Goal: Task Accomplishment & Management: Use online tool/utility

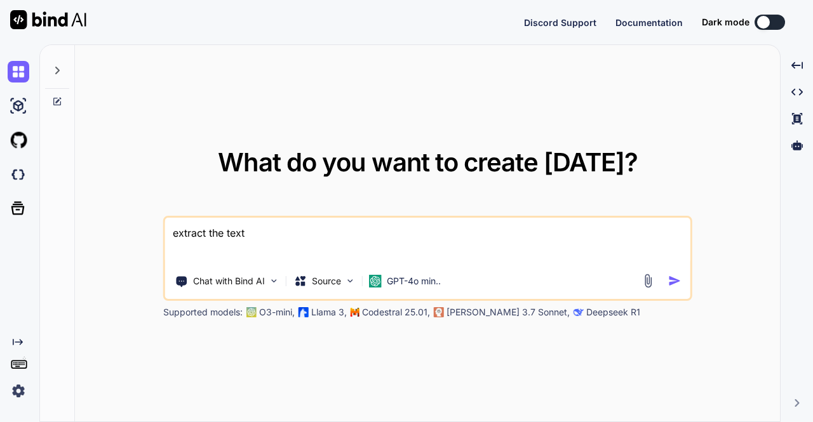
click at [18, 391] on img at bounding box center [19, 391] width 22 height 22
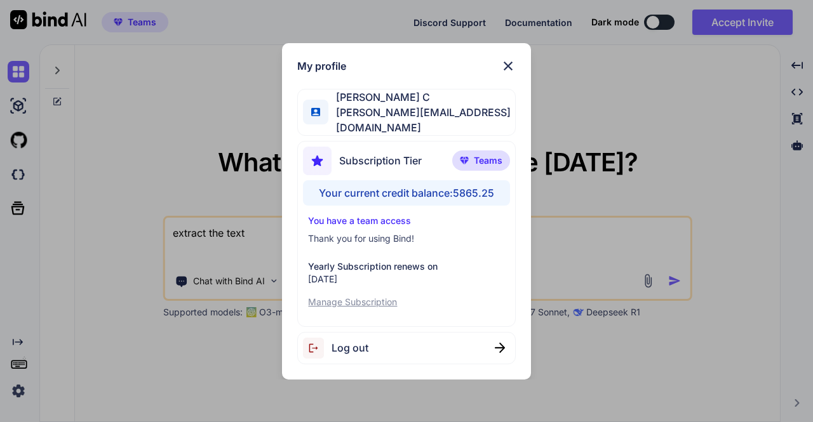
click at [455, 340] on div "Log out" at bounding box center [406, 348] width 218 height 32
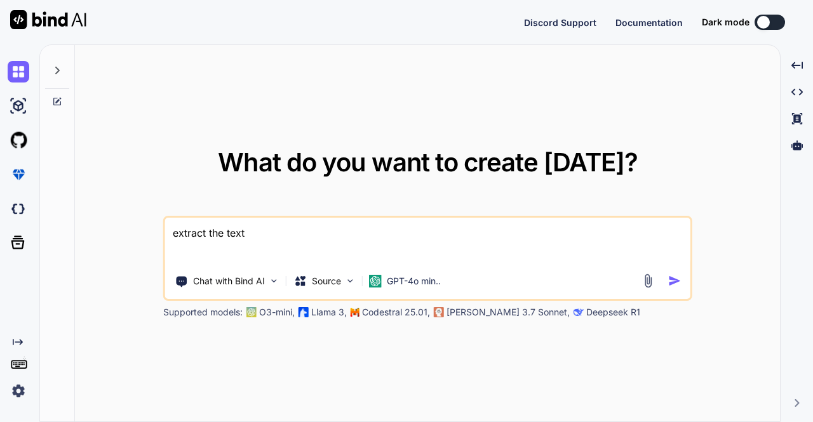
type textarea "x"
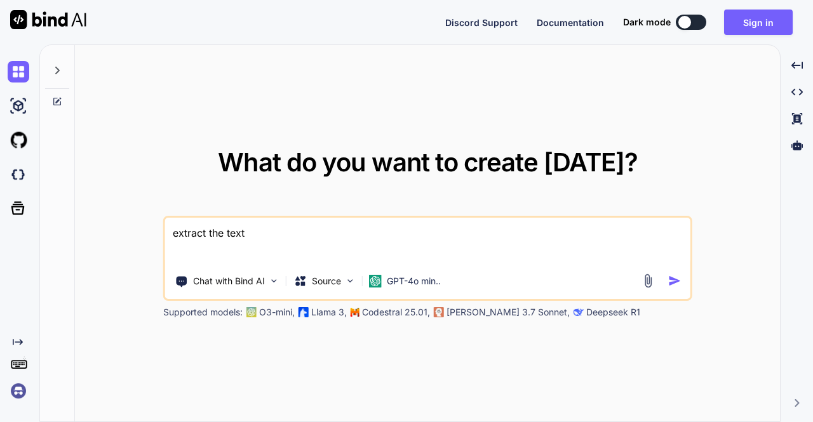
click at [20, 394] on img at bounding box center [19, 391] width 22 height 22
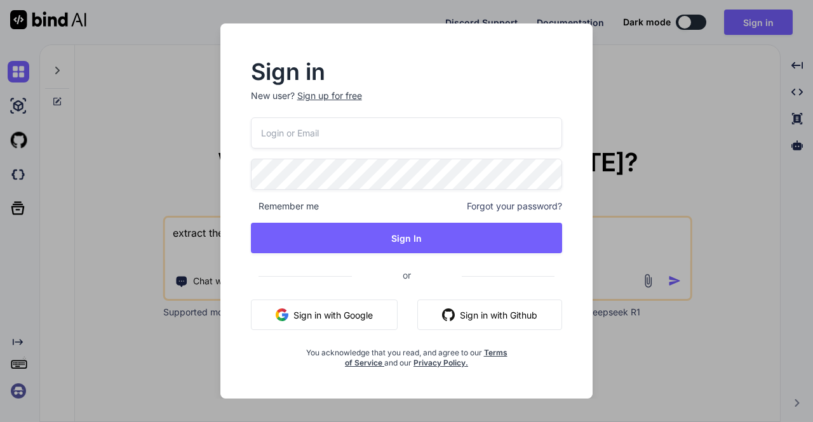
type input "amogh@getbind.co"
click at [336, 133] on input "amogh@getbind.co" at bounding box center [407, 132] width 312 height 31
paste input "jeffnewt@gmail.com"
type input "jeffnewt@gmail.com"
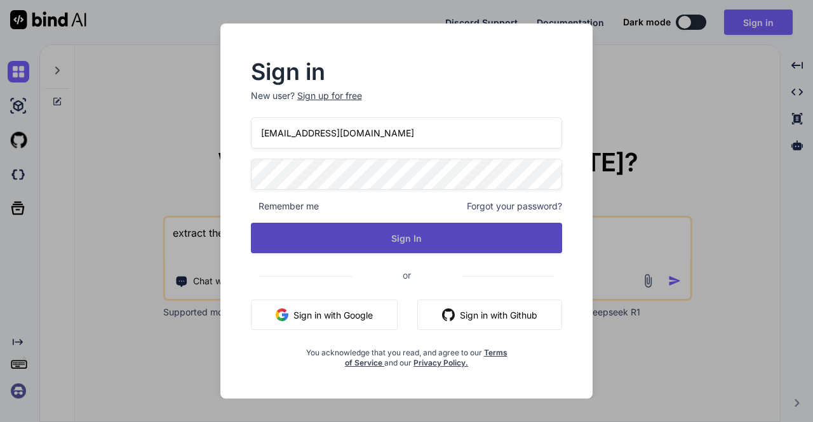
click at [338, 237] on button "Sign In" at bounding box center [407, 238] width 312 height 30
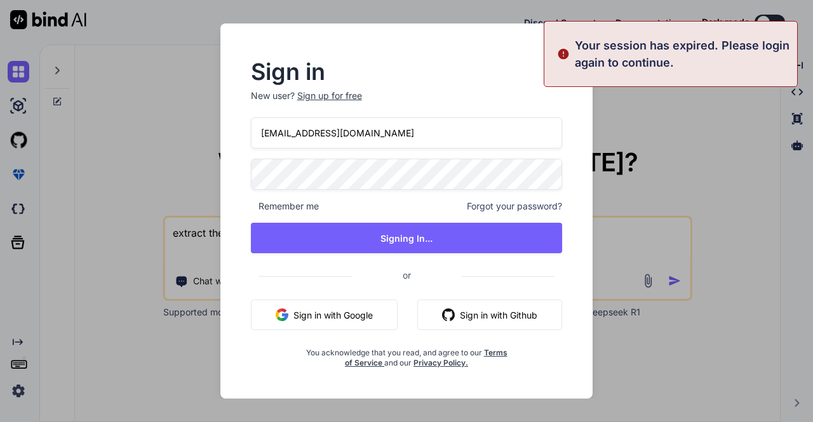
click at [185, 277] on div "Sign in New user? Sign up for free jeffnewt@gmail.com Remember me Forgot your p…" at bounding box center [406, 211] width 813 height 422
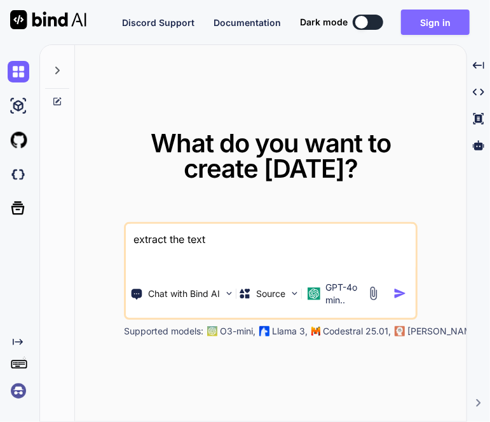
click at [425, 27] on button "Sign in" at bounding box center [435, 22] width 69 height 25
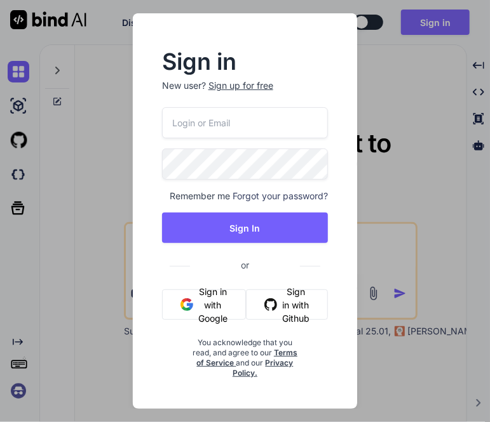
type input "amogh@getbind.co"
click at [250, 125] on input "amogh@getbind.co" at bounding box center [245, 122] width 166 height 31
paste input "jeffnewt@gmail.com"
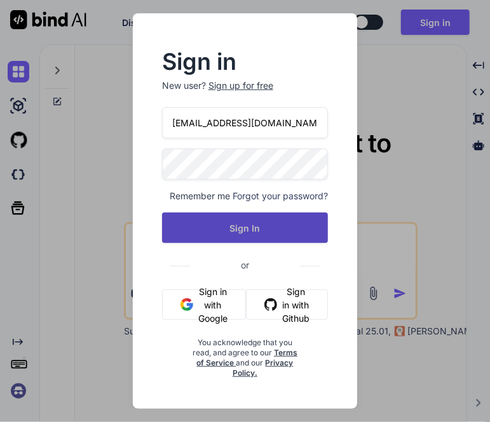
type input "jeffnewt@gmail.com"
click at [220, 232] on button "Sign In" at bounding box center [245, 228] width 166 height 30
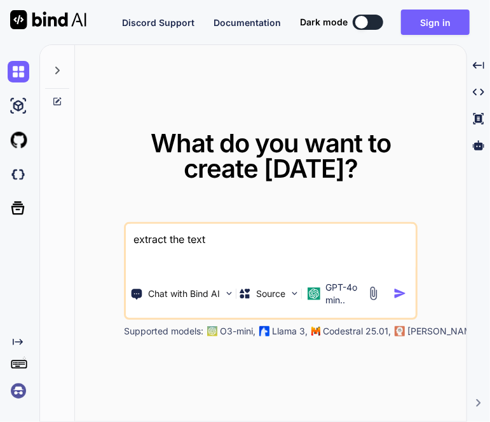
click at [18, 393] on img at bounding box center [19, 391] width 22 height 22
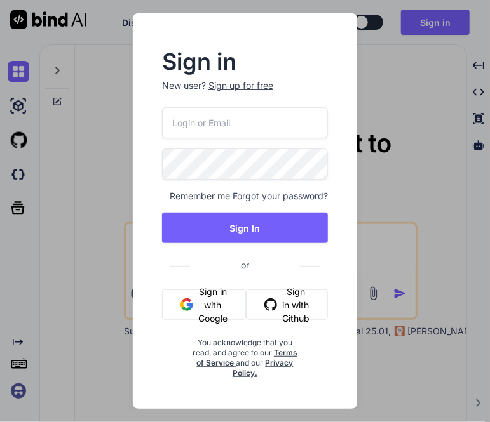
type input "amogh@getbind.co"
click at [277, 126] on input "amogh@getbind.co" at bounding box center [245, 122] width 166 height 31
paste input "jeffnewt@gmail.com"
type input "jeffnewt@gmail.com"
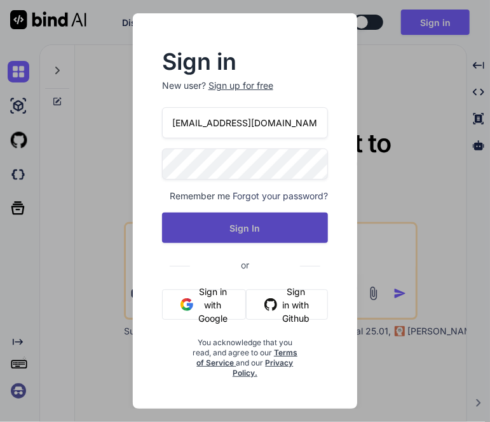
click at [188, 220] on button "Sign In" at bounding box center [245, 228] width 166 height 30
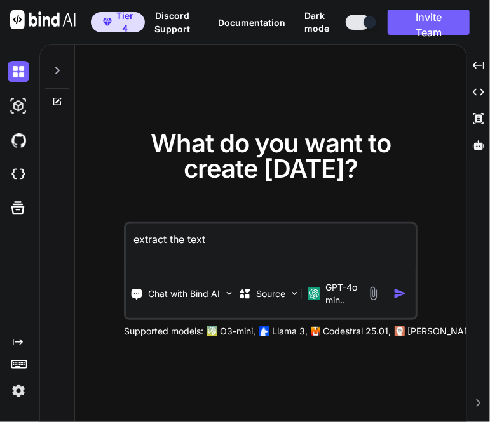
click at [18, 393] on img at bounding box center [19, 391] width 22 height 22
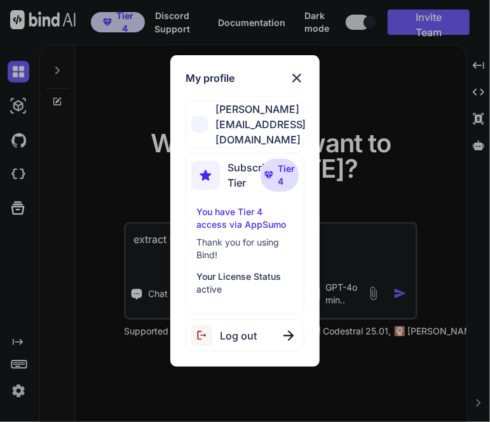
click at [230, 332] on span "Log out" at bounding box center [238, 335] width 37 height 15
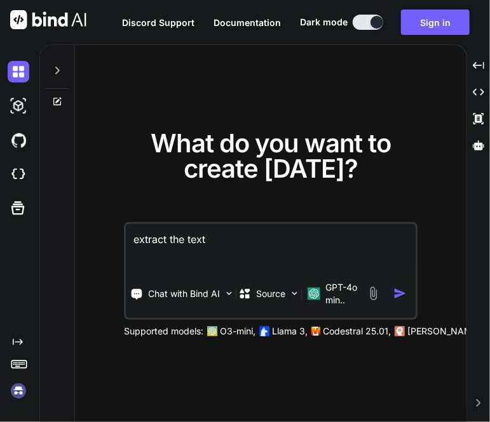
click at [20, 385] on img at bounding box center [19, 391] width 22 height 22
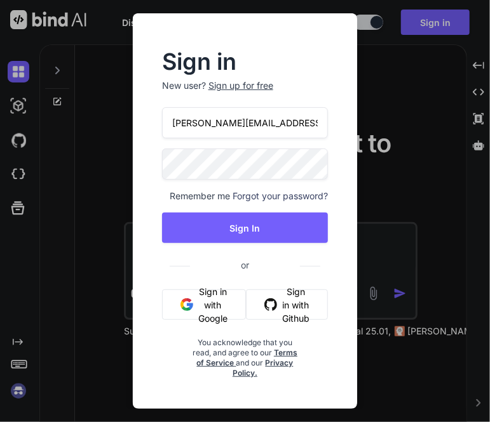
drag, startPoint x: 279, startPoint y: 120, endPoint x: 95, endPoint y: 132, distance: 184.5
click at [95, 132] on div "Sign in New user? Sign up for free amogh@getbind.co Remember me Forgot your pas…" at bounding box center [245, 211] width 490 height 422
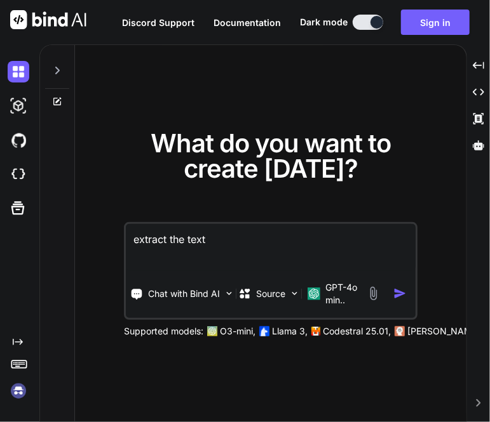
click at [20, 395] on img at bounding box center [19, 391] width 22 height 22
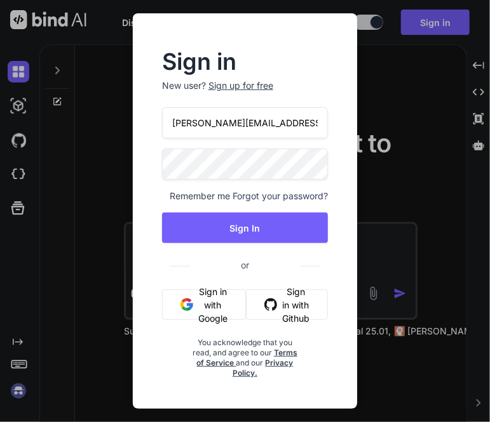
click at [269, 124] on input "amogh@getbind.co" at bounding box center [245, 122] width 166 height 31
type input "a"
type input "app5@yopmail.com"
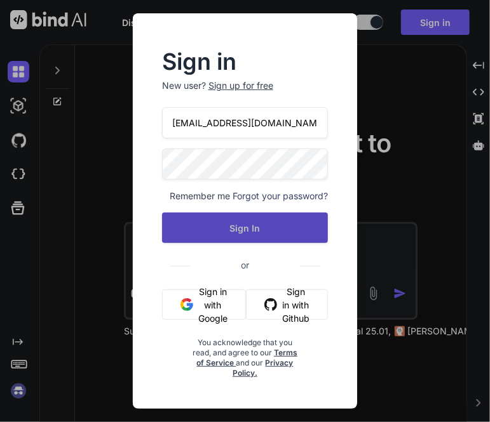
click at [251, 237] on button "Sign In" at bounding box center [245, 228] width 166 height 30
click at [234, 233] on button "Sign In" at bounding box center [245, 228] width 166 height 30
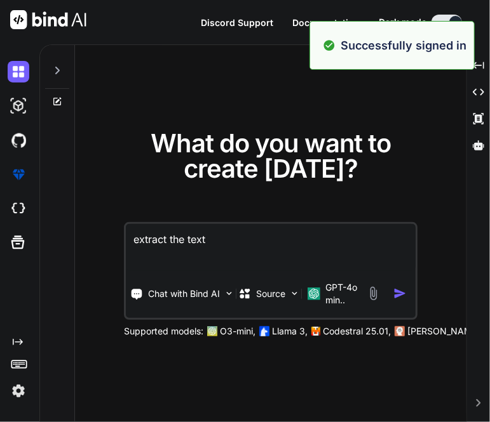
click at [20, 393] on img at bounding box center [19, 391] width 22 height 22
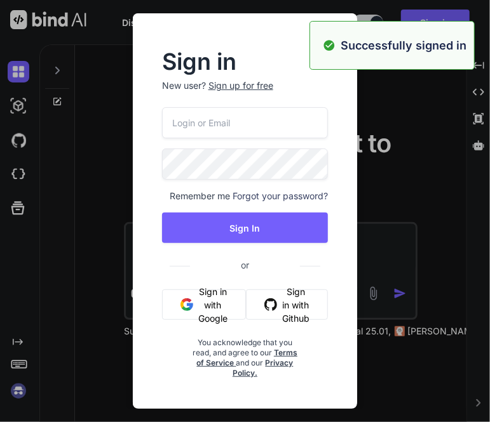
type input "app5@yopmail.com"
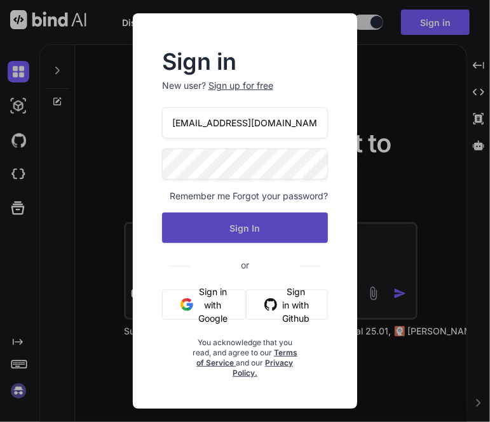
click at [215, 224] on button "Sign In" at bounding box center [245, 228] width 166 height 30
click at [244, 235] on button "Sign In" at bounding box center [245, 228] width 166 height 30
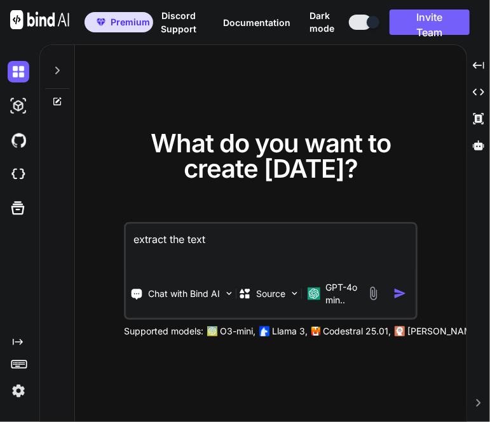
click at [15, 390] on img at bounding box center [19, 391] width 22 height 22
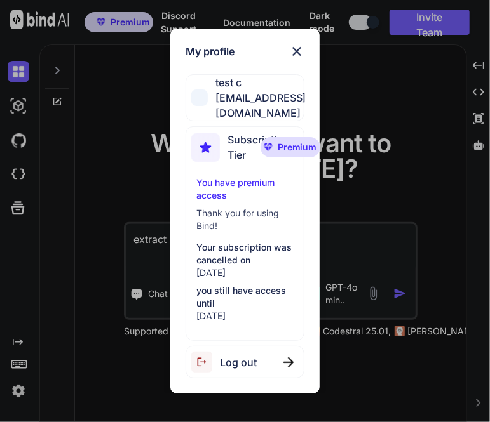
click at [127, 182] on div "My profile test c app5@yopmail.com Subscription Tier Premium You have premium a…" at bounding box center [245, 211] width 490 height 422
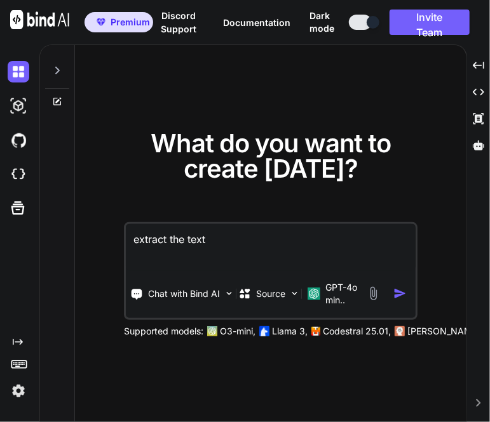
click at [196, 253] on textarea "extract the text" at bounding box center [271, 247] width 290 height 47
click at [232, 241] on textarea "extract the text" at bounding box center [271, 247] width 290 height 47
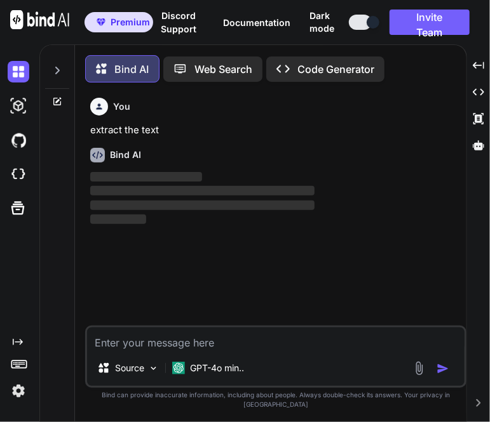
scroll to position [5, 0]
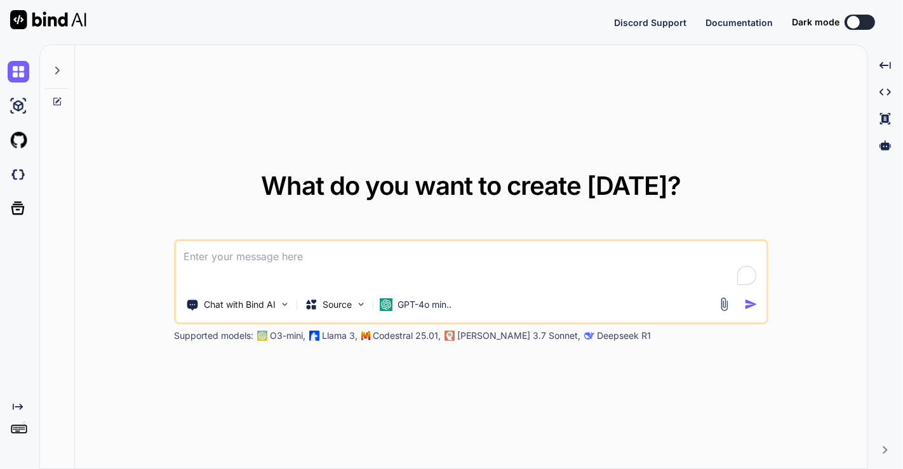
type textarea "x"
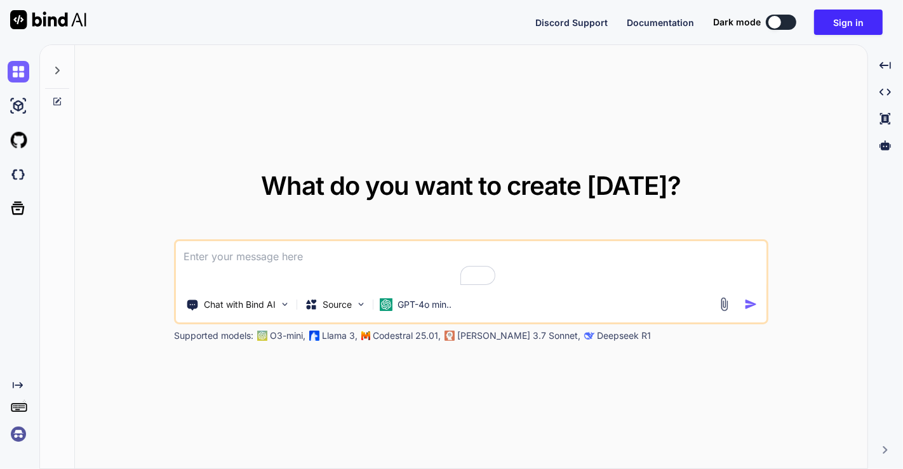
click at [22, 436] on img at bounding box center [19, 434] width 22 height 22
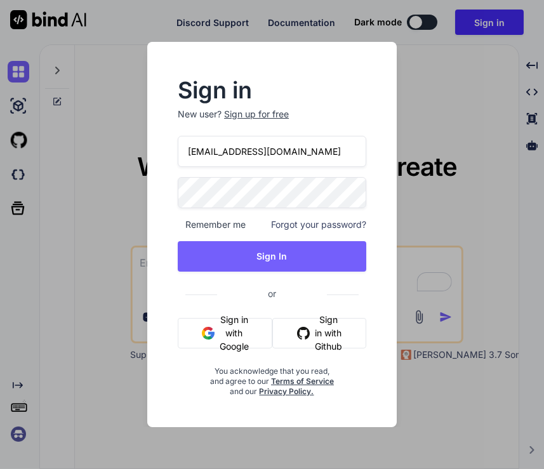
click at [255, 154] on input "[EMAIL_ADDRESS][DOMAIN_NAME]" at bounding box center [272, 151] width 189 height 31
click at [207, 154] on input "[EMAIL_ADDRESS][DOMAIN_NAME]" at bounding box center [272, 151] width 189 height 31
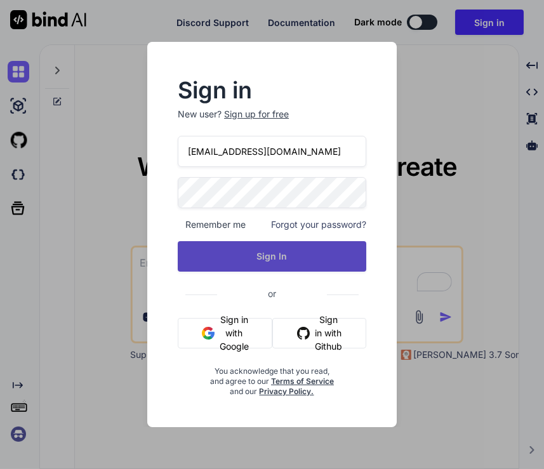
type input "app4@yopmail.com"
click at [258, 253] on button "Sign In" at bounding box center [272, 256] width 189 height 30
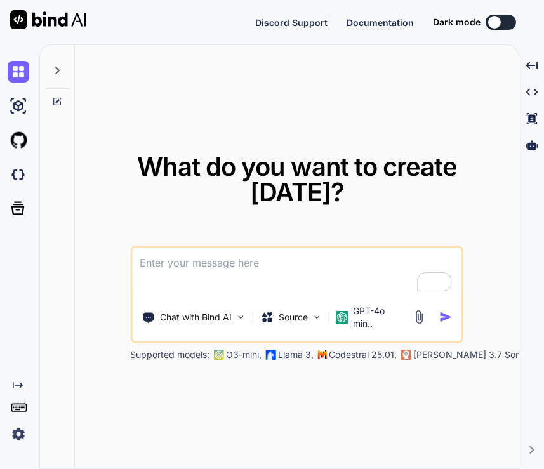
click at [16, 441] on img at bounding box center [19, 434] width 22 height 22
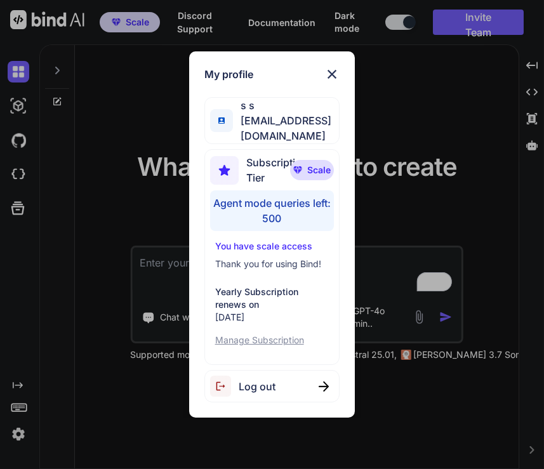
click at [415, 154] on div "My profile s s app4@yopmail.com Subscription Tier Scale Agent mode queries left…" at bounding box center [272, 234] width 544 height 469
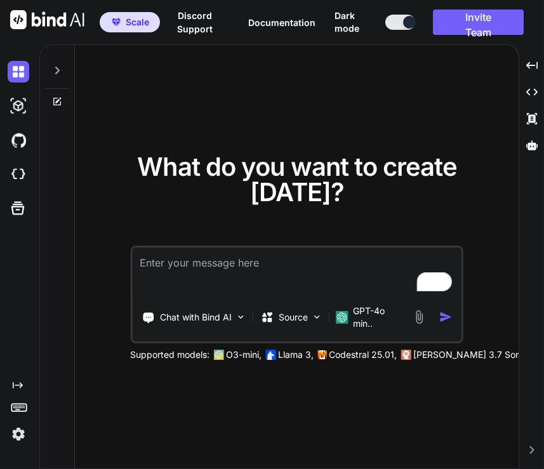
click at [17, 430] on img at bounding box center [19, 434] width 22 height 22
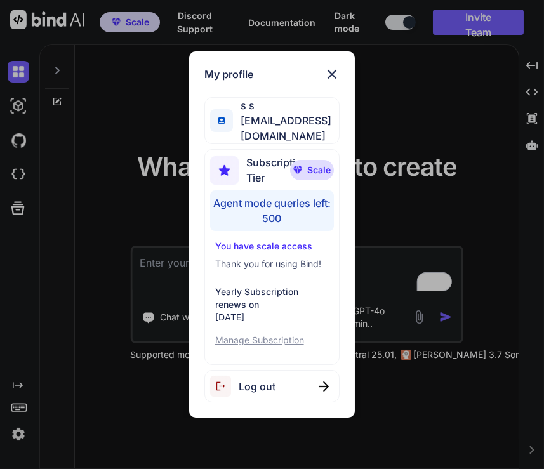
click at [286, 385] on div "Log out" at bounding box center [272, 386] width 136 height 32
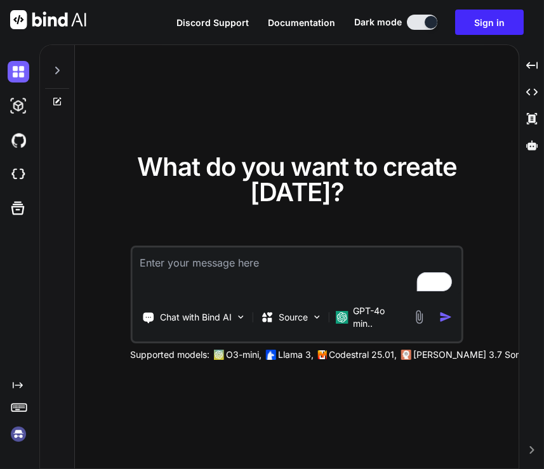
click at [14, 432] on img at bounding box center [19, 434] width 22 height 22
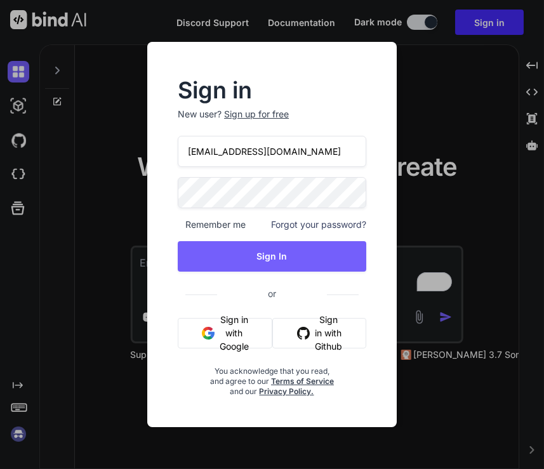
click at [209, 154] on input "app4@yopmail.com" at bounding box center [272, 151] width 189 height 31
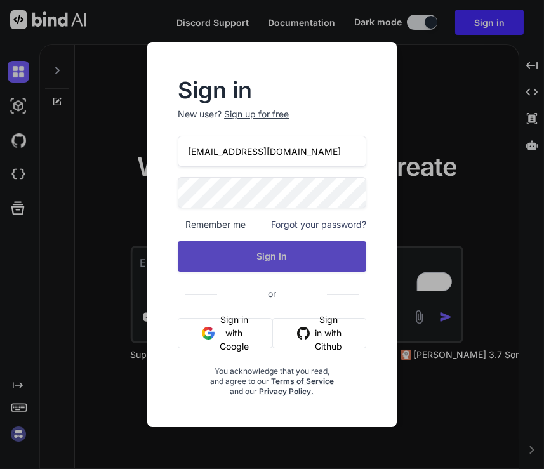
type input "app5@yopmail.com"
click at [277, 253] on button "Sign In" at bounding box center [272, 256] width 189 height 30
click at [268, 255] on button "Sign In" at bounding box center [272, 256] width 189 height 30
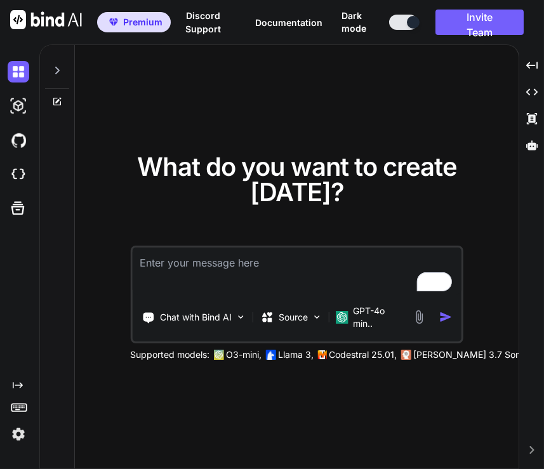
click at [19, 435] on img at bounding box center [19, 434] width 22 height 22
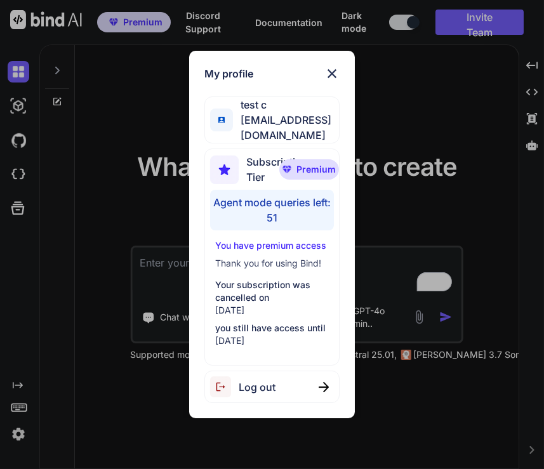
click at [445, 145] on div "My profile test c app5@yopmail.com Subscription Tier Premium Agent mode queries…" at bounding box center [272, 234] width 544 height 469
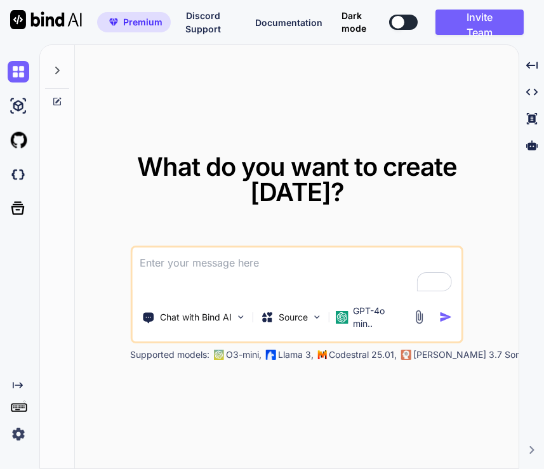
type textarea "x"
click at [20, 425] on img at bounding box center [19, 434] width 22 height 22
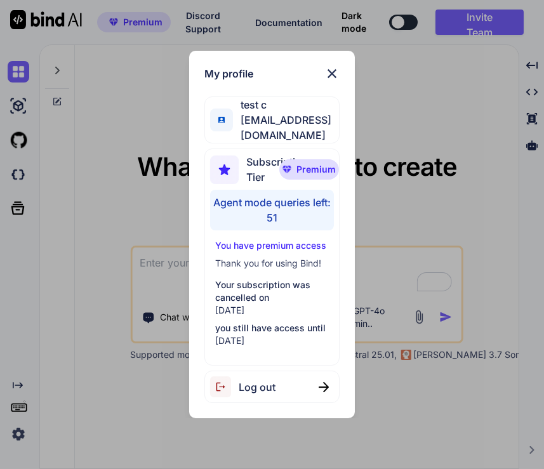
click at [276, 239] on p "You have premium access" at bounding box center [272, 245] width 114 height 13
click at [276, 242] on p "You have premium access" at bounding box center [272, 245] width 114 height 13
click at [447, 79] on div "My profile test c app5@yopmail.com Subscription Tier Premium Agent mode queries…" at bounding box center [272, 234] width 544 height 469
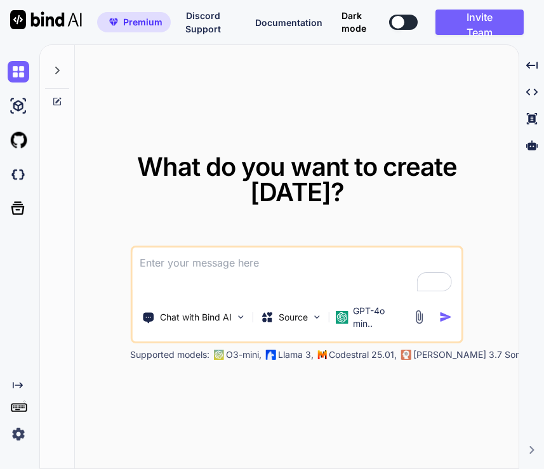
click at [17, 434] on img at bounding box center [19, 434] width 22 height 22
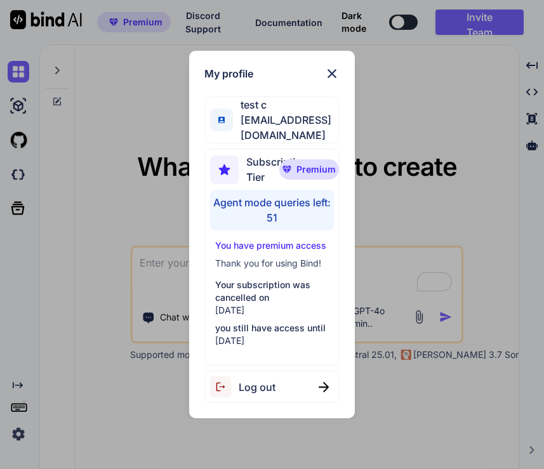
click at [133, 187] on div "My profile test c app5@yopmail.com Subscription Tier Premium Agent mode queries…" at bounding box center [272, 234] width 544 height 469
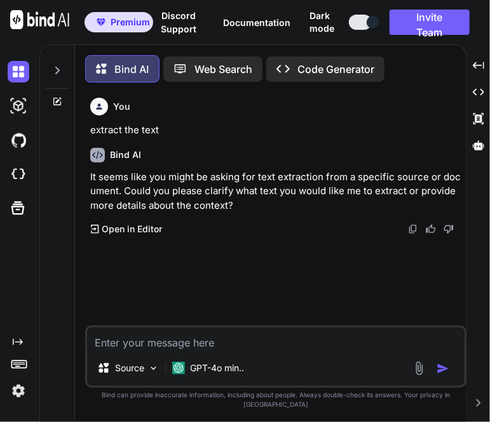
scroll to position [5, 0]
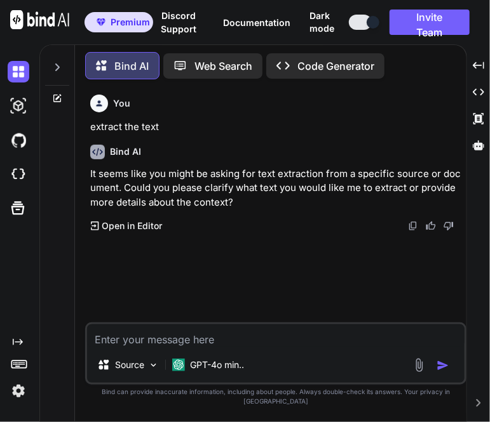
click at [15, 392] on img at bounding box center [19, 391] width 22 height 22
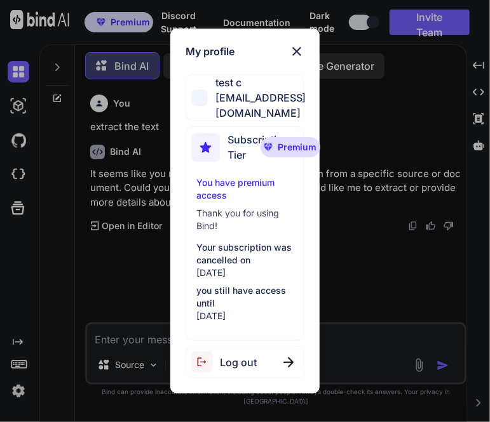
click at [238, 356] on span "Log out" at bounding box center [238, 362] width 37 height 15
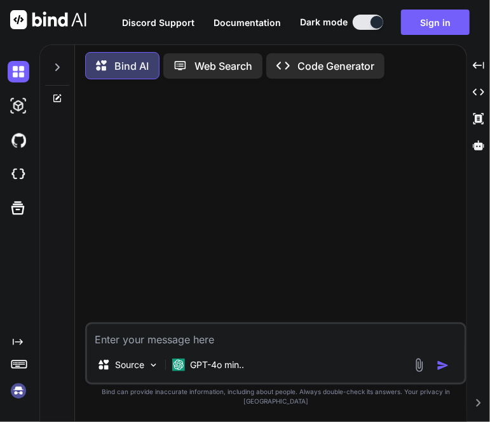
click at [10, 392] on img at bounding box center [19, 391] width 22 height 22
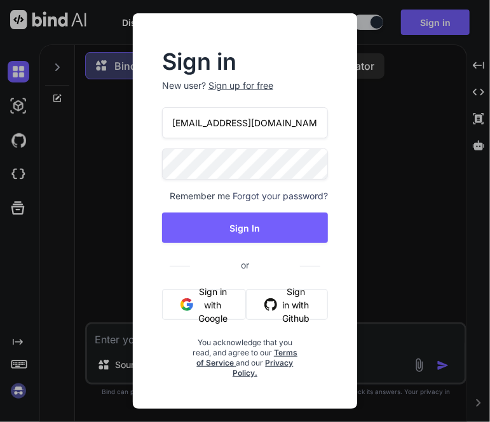
click at [244, 128] on input "[EMAIL_ADDRESS][DOMAIN_NAME]" at bounding box center [245, 122] width 166 height 31
paste input "kingkranyutthasin@gmail.com"
type input "="
paste input "kingkranyutthasin@gmail.com"
type input "kingkranyutthasin@gmail.com"
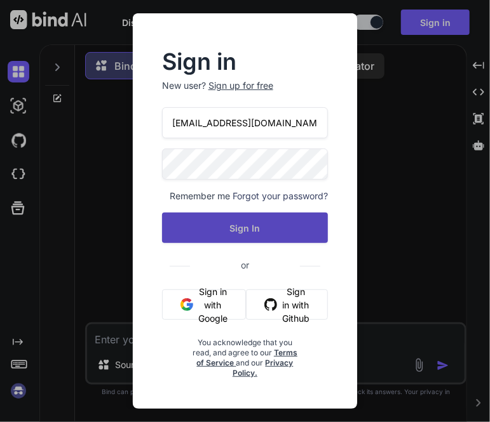
click at [185, 231] on button "Sign In" at bounding box center [245, 228] width 166 height 30
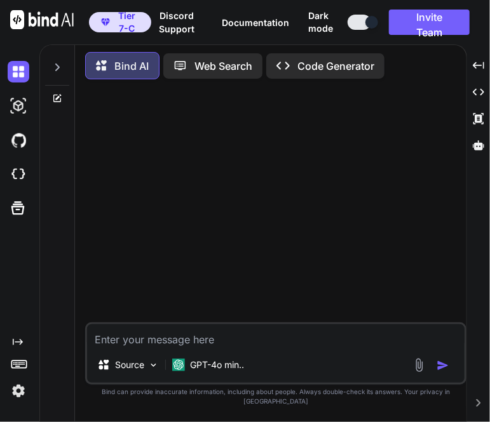
click at [21, 389] on img at bounding box center [19, 391] width 22 height 22
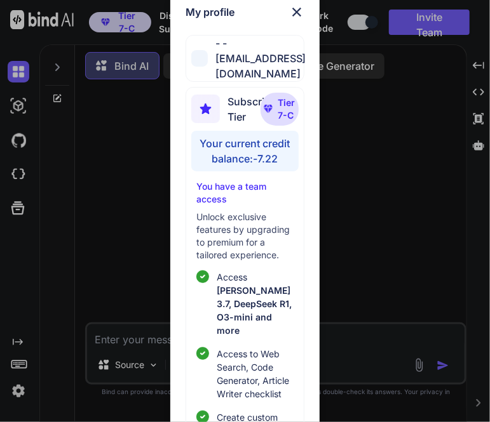
click at [121, 211] on div "My profile - - kingkranyutthasin@gmail.com Subscription Tier Tier 7-C Your curr…" at bounding box center [245, 211] width 490 height 422
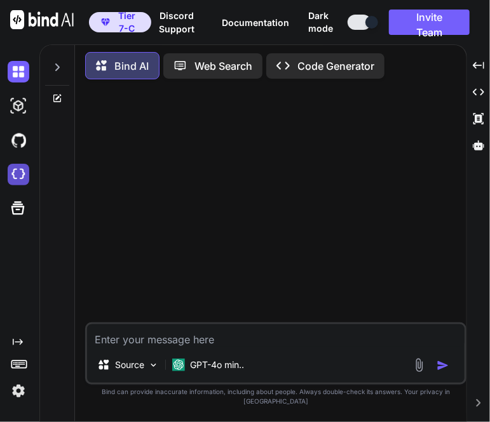
click at [18, 175] on img at bounding box center [19, 175] width 22 height 22
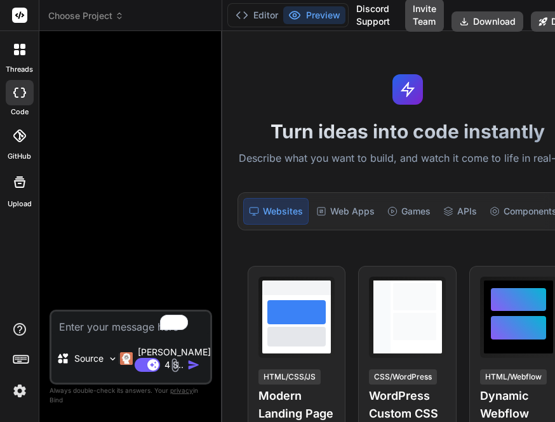
type textarea "x"
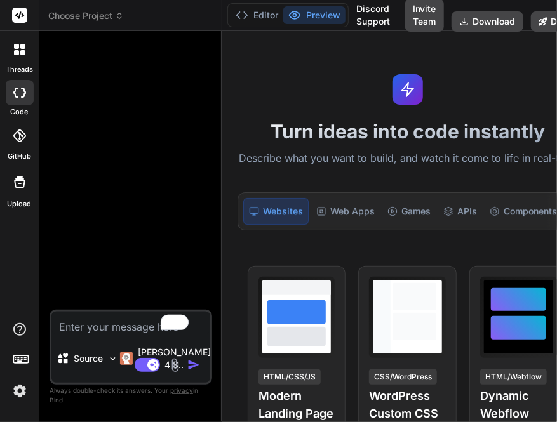
click at [86, 328] on textarea "To enrich screen reader interactions, please activate Accessibility in Grammarl…" at bounding box center [130, 323] width 159 height 23
type textarea "h"
type textarea "x"
type textarea "hi"
type textarea "x"
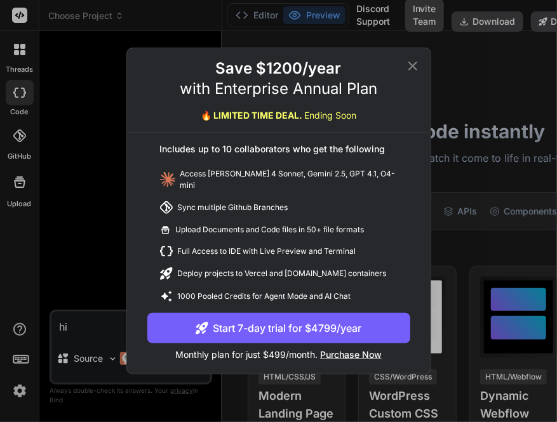
type textarea "hi"
click at [418, 68] on icon at bounding box center [412, 65] width 15 height 15
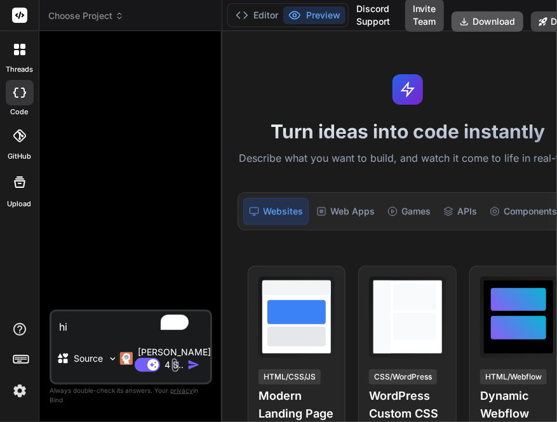
click at [476, 22] on button "Download" at bounding box center [487, 21] width 72 height 20
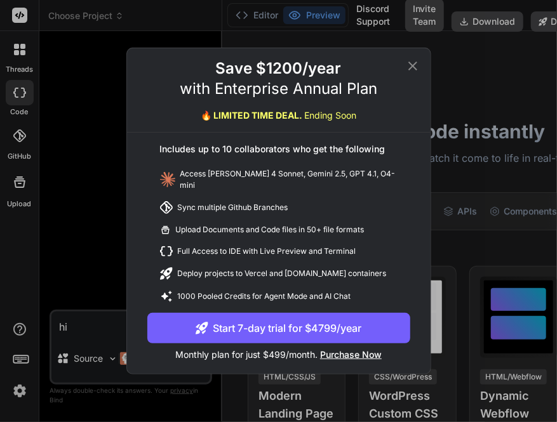
click at [116, 52] on div "Save $1200/year with Enterprise Annual Plan 🔥 LIMITED TIME DEAL. Ending Soon In…" at bounding box center [278, 211] width 557 height 422
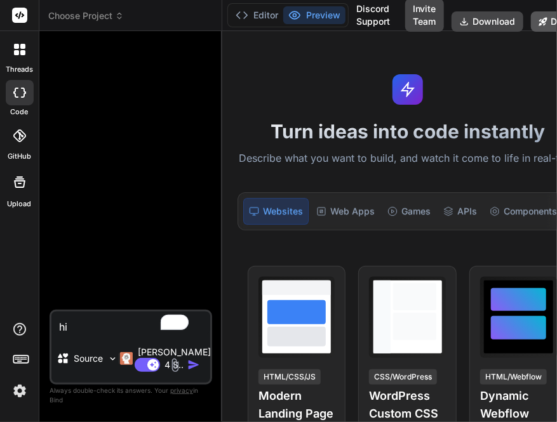
click at [541, 18] on button "Deploy" at bounding box center [560, 21] width 58 height 20
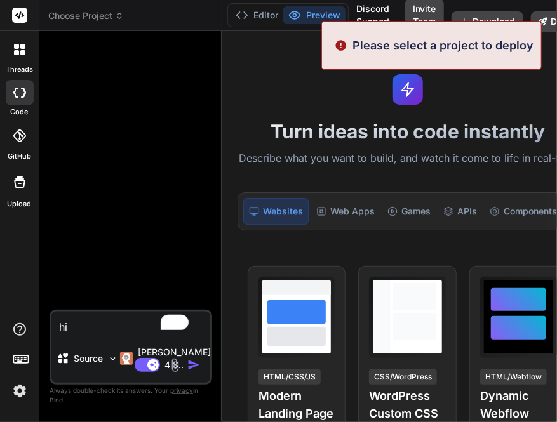
click at [487, 110] on div "Turn ideas into code instantly Describe what you want to build, and watch it co…" at bounding box center [407, 226] width 371 height 391
